Goal: Transaction & Acquisition: Purchase product/service

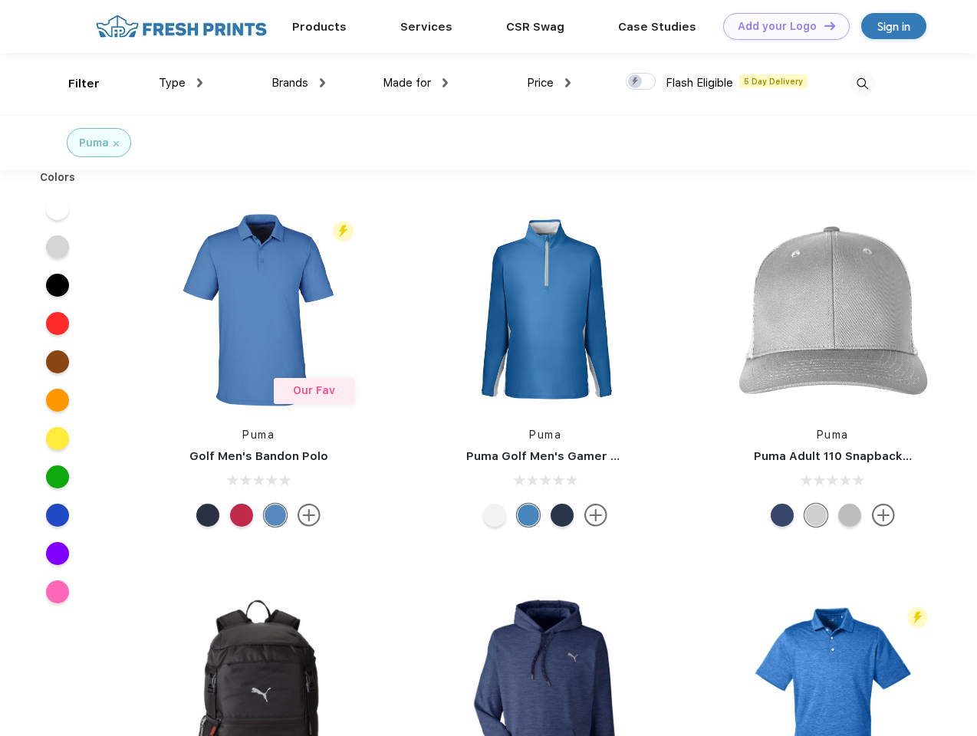
click at [780, 26] on link "Add your Logo Design Tool" at bounding box center [786, 26] width 126 height 27
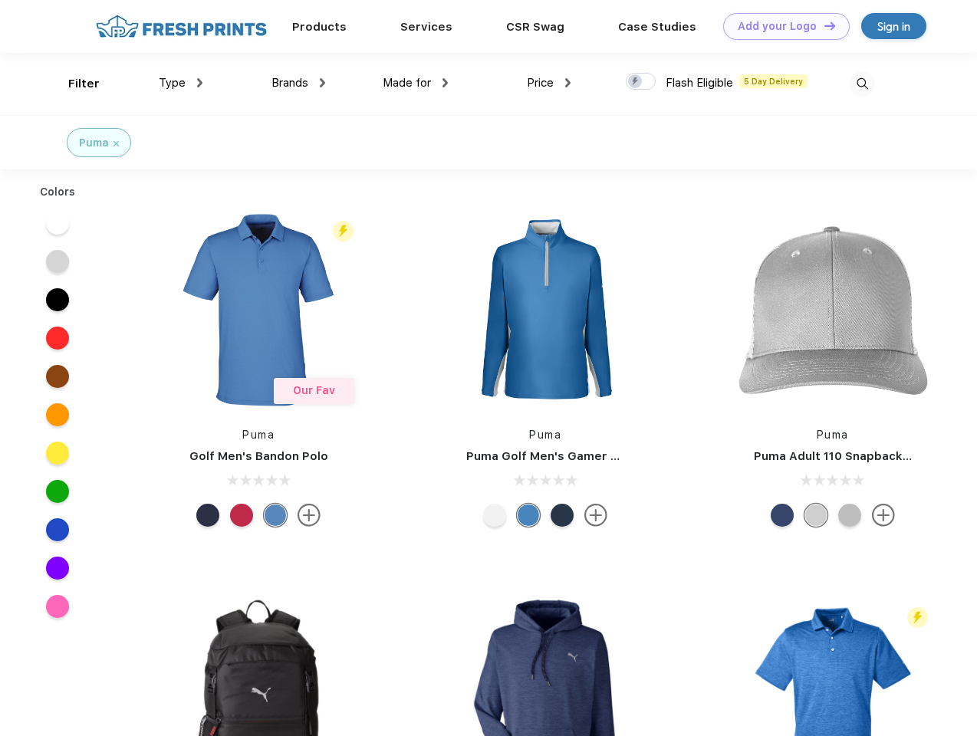
click at [0, 0] on div "Design Tool" at bounding box center [0, 0] width 0 height 0
click at [823, 25] on link "Add your Logo Design Tool" at bounding box center [786, 26] width 126 height 27
click at [74, 84] on div "Filter" at bounding box center [83, 84] width 31 height 18
click at [181, 83] on span "Type" at bounding box center [172, 83] width 27 height 14
click at [298, 83] on span "Brands" at bounding box center [289, 83] width 37 height 14
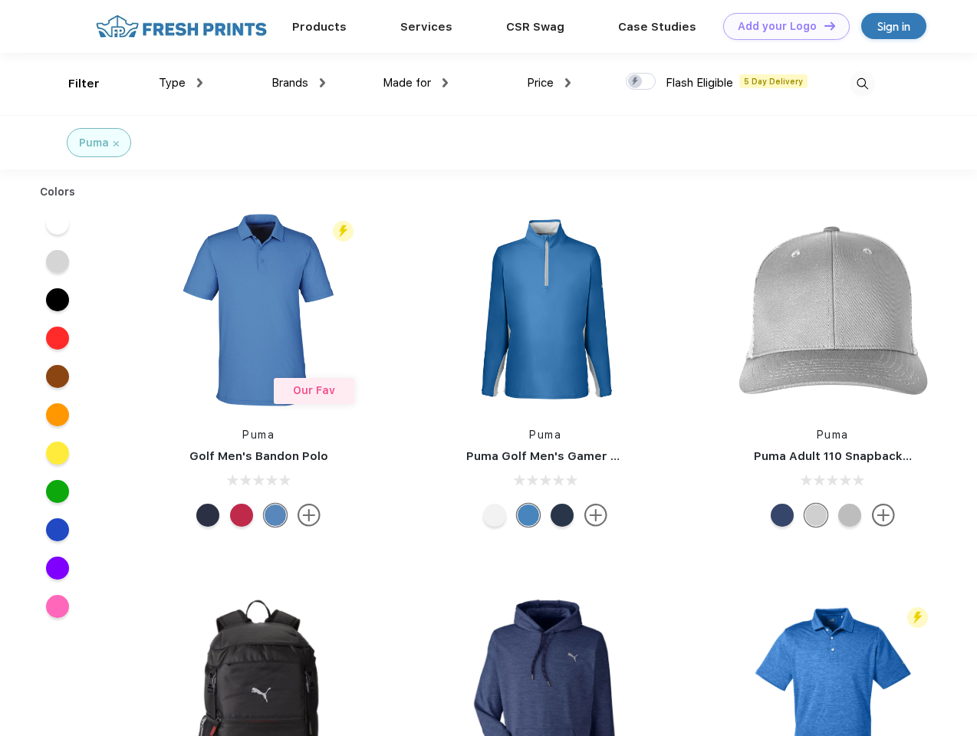
click at [415, 83] on span "Made for" at bounding box center [407, 83] width 48 height 14
click at [549, 83] on span "Price" at bounding box center [540, 83] width 27 height 14
click at [641, 82] on div at bounding box center [641, 81] width 30 height 17
click at [635, 82] on input "checkbox" at bounding box center [631, 77] width 10 height 10
click at [862, 84] on img at bounding box center [861, 83] width 25 height 25
